Goal: Task Accomplishment & Management: Complete application form

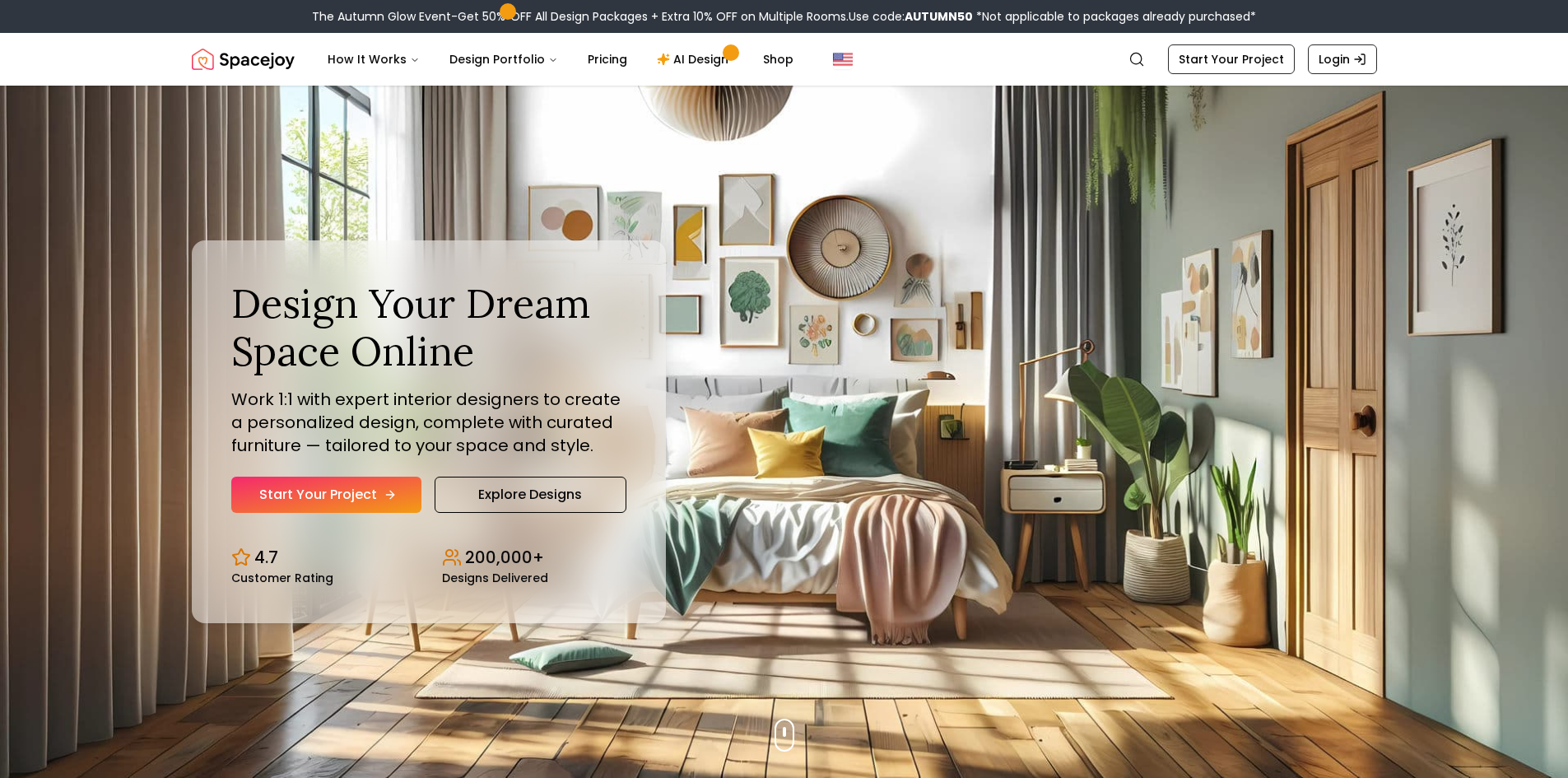
click at [323, 484] on link "Start Your Project" at bounding box center [327, 494] width 190 height 36
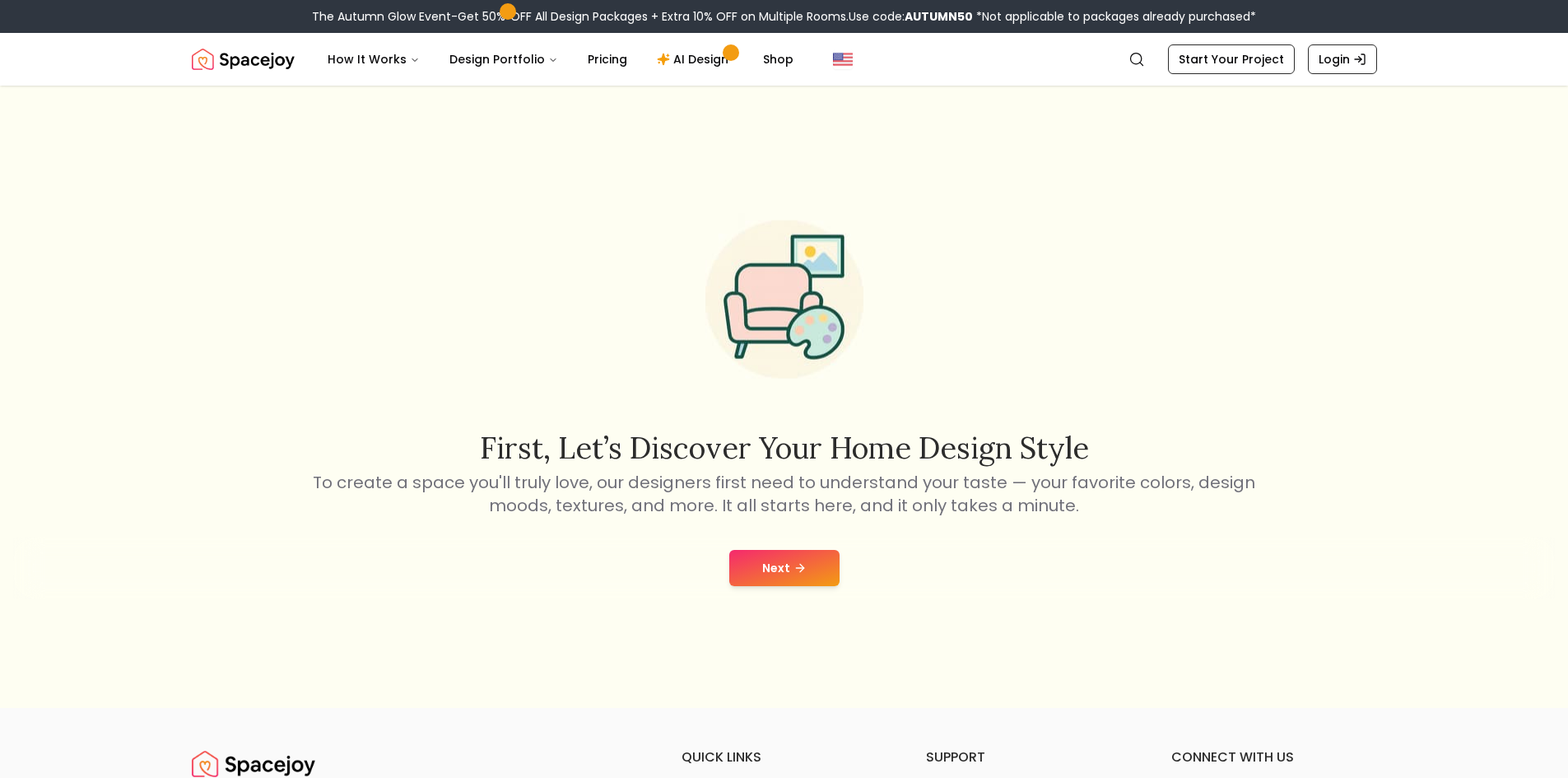
click at [799, 570] on button "Next" at bounding box center [784, 568] width 110 height 36
